Goal: Navigation & Orientation: Find specific page/section

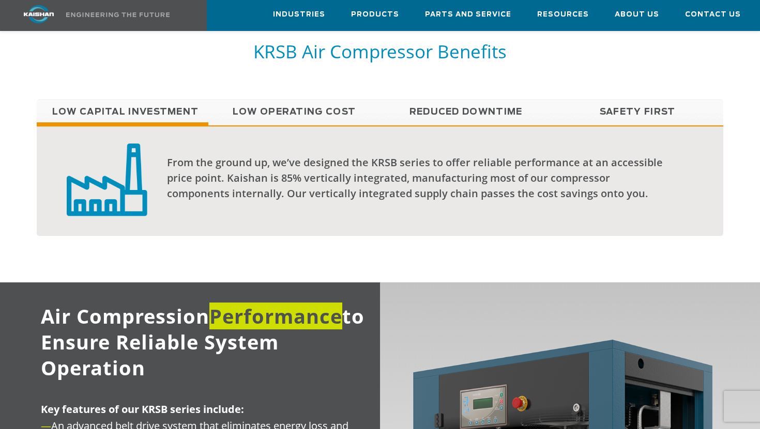
scroll to position [813, 0]
click at [304, 102] on link "Low Operating Cost" at bounding box center [294, 112] width 172 height 26
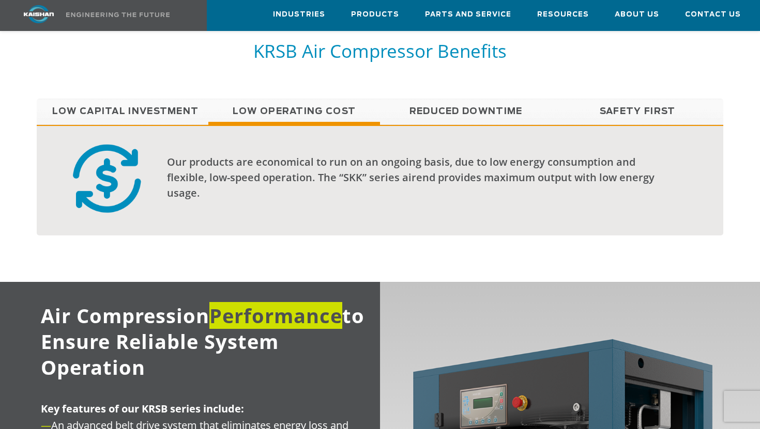
click at [433, 99] on link "Reduced Downtime" at bounding box center [466, 112] width 172 height 26
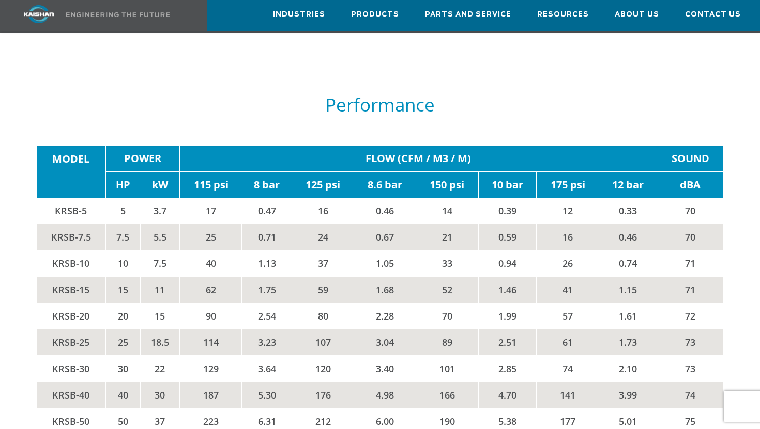
scroll to position [1509, 0]
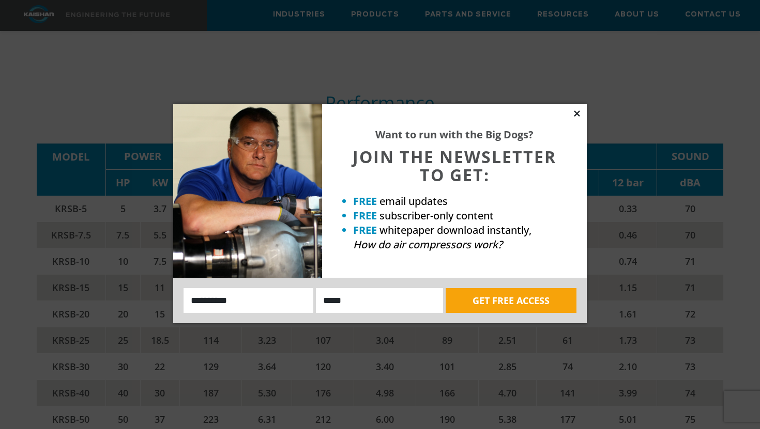
click at [576, 115] on icon at bounding box center [576, 113] width 9 height 9
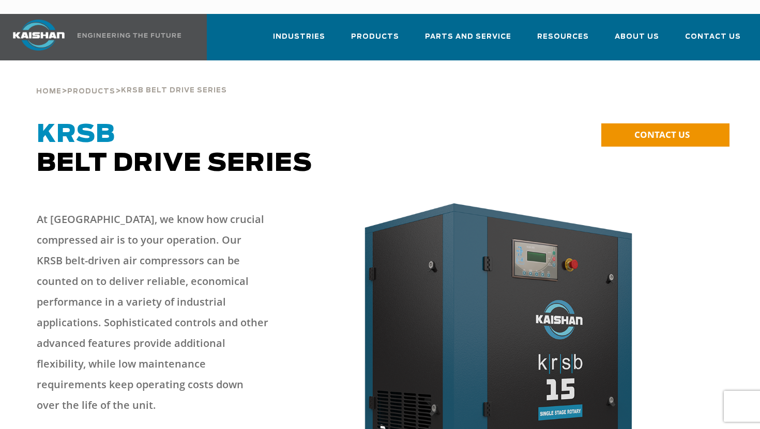
scroll to position [0, 0]
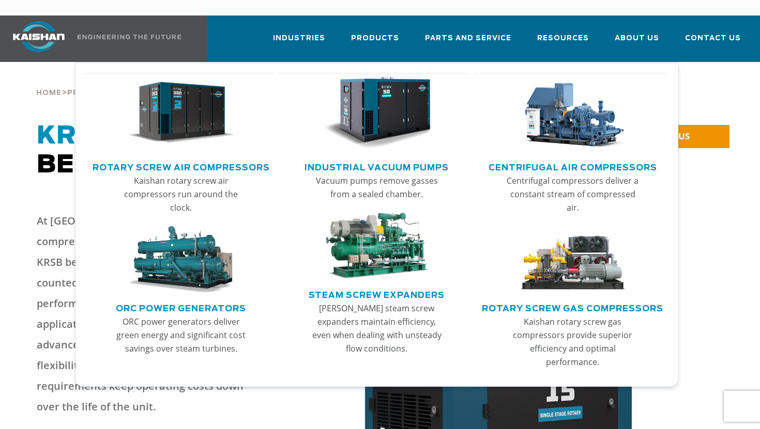
click at [200, 92] on img "Main menu" at bounding box center [180, 113] width 107 height 72
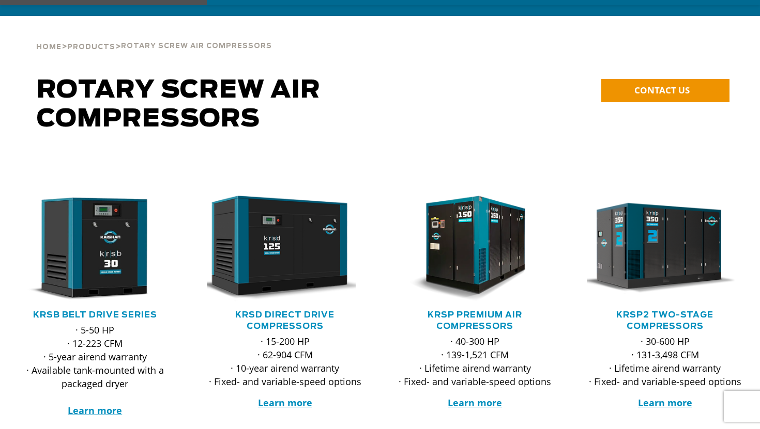
scroll to position [54, 0]
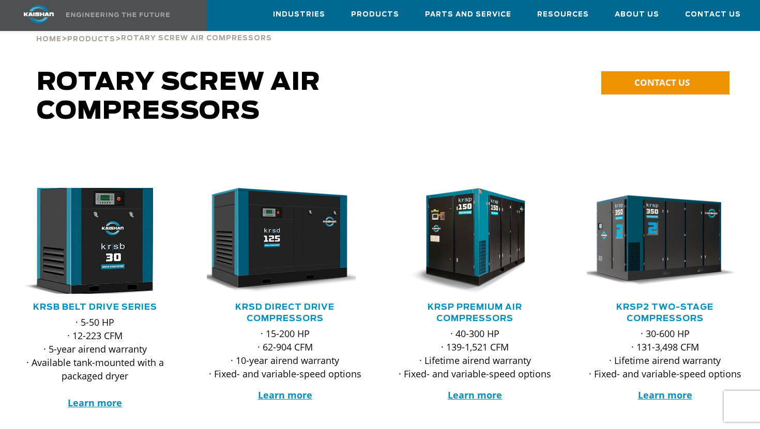
click at [116, 230] on img at bounding box center [87, 241] width 173 height 116
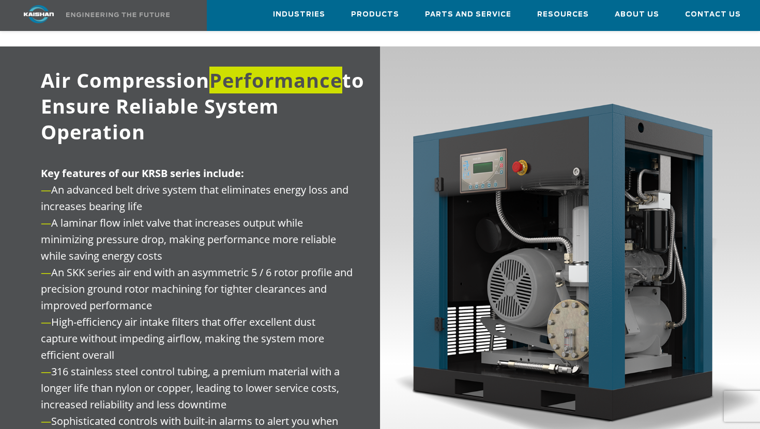
scroll to position [1049, 0]
